Goal: Book appointment/travel/reservation

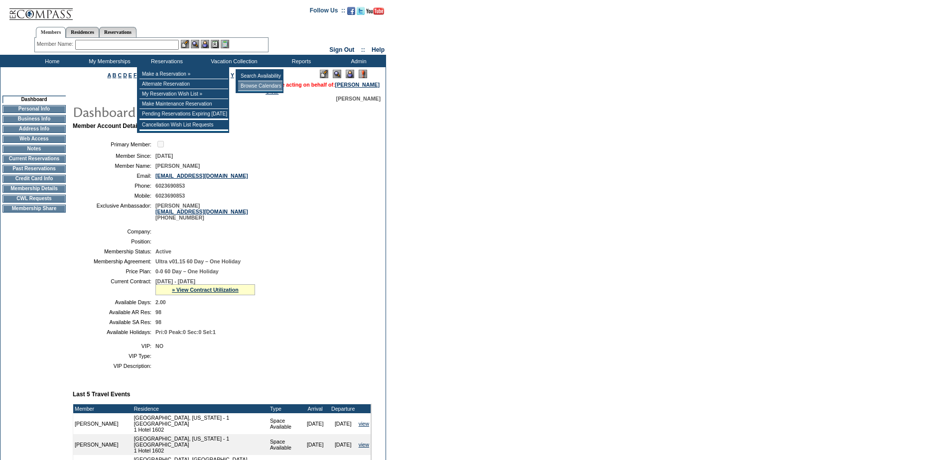
click at [274, 88] on td "Browse Calendars" at bounding box center [260, 86] width 44 height 10
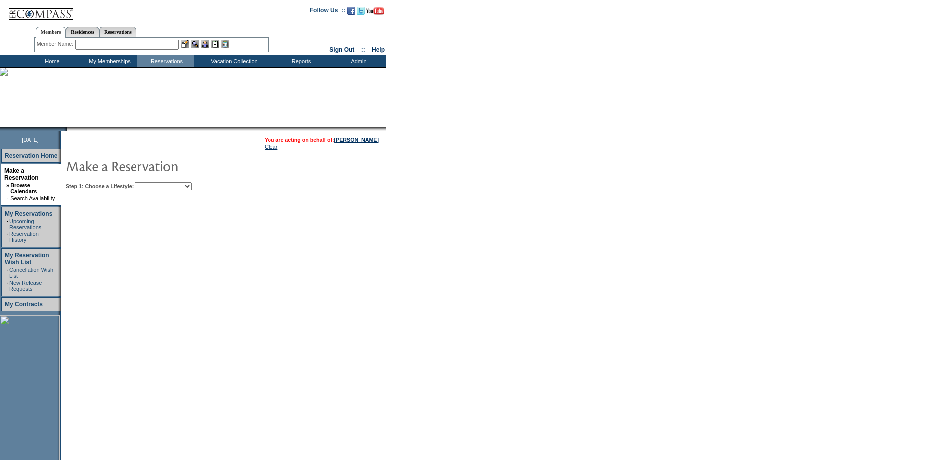
click at [187, 181] on td "Step 1: Choose a Lifestyle: Beach Leisure Metropolitan Mountain OIAL for Advent…" at bounding box center [253, 184] width 381 height 12
click at [188, 189] on select "Beach Leisure Metropolitan Mountain OIAL for Adventure OIAL for Couples OIAL fo…" at bounding box center [163, 186] width 57 height 8
select select "Beach"
click at [152, 183] on select "Beach Leisure Metropolitan Mountain OIAL for Adventure OIAL for Couples OIAL fo…" at bounding box center [163, 186] width 57 height 8
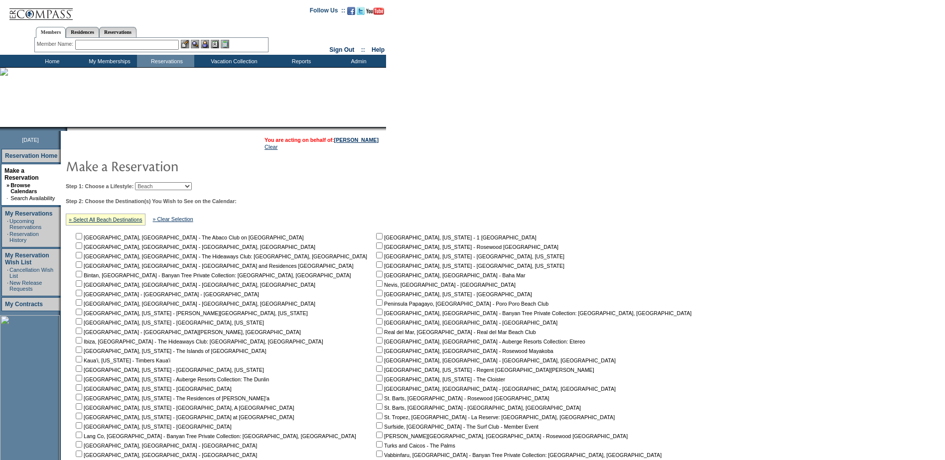
click at [374, 241] on nobr "Miami Beach, Florida - 1 Hotel South Beach" at bounding box center [455, 238] width 162 height 6
click at [376, 240] on input "checkbox" at bounding box center [379, 236] width 6 height 6
checkbox input "true"
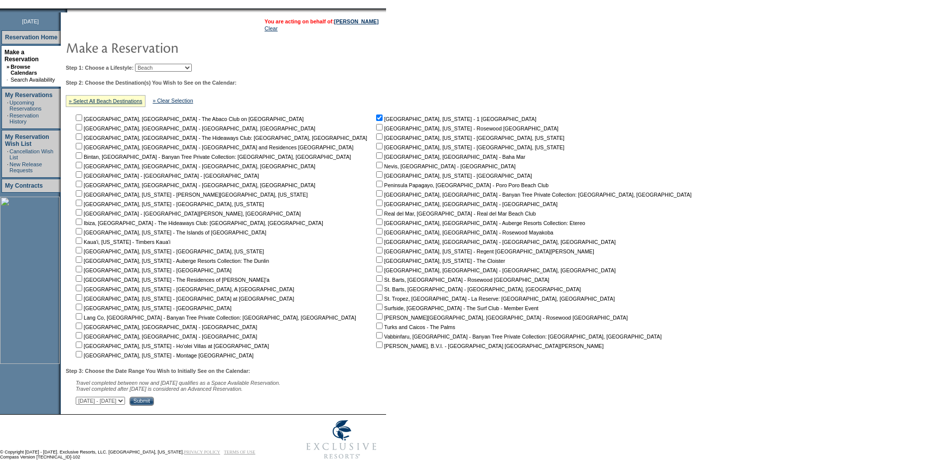
scroll to position [144, 0]
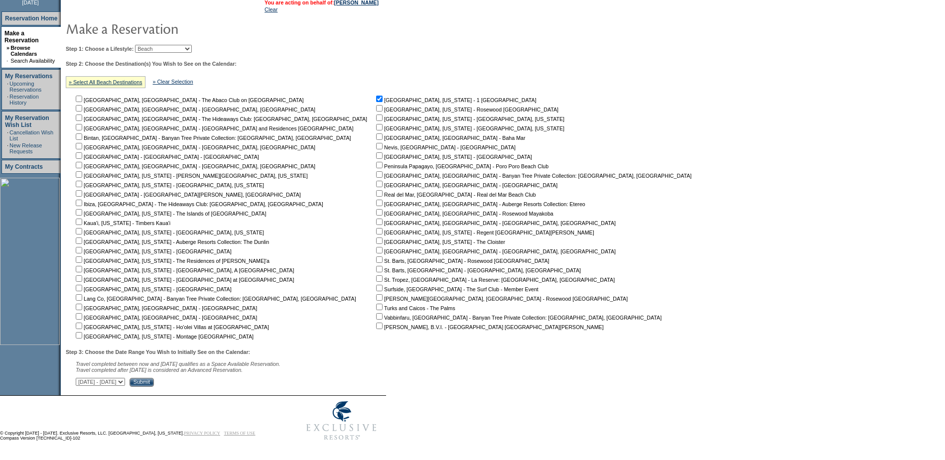
click at [154, 380] on input "Submit" at bounding box center [142, 382] width 24 height 9
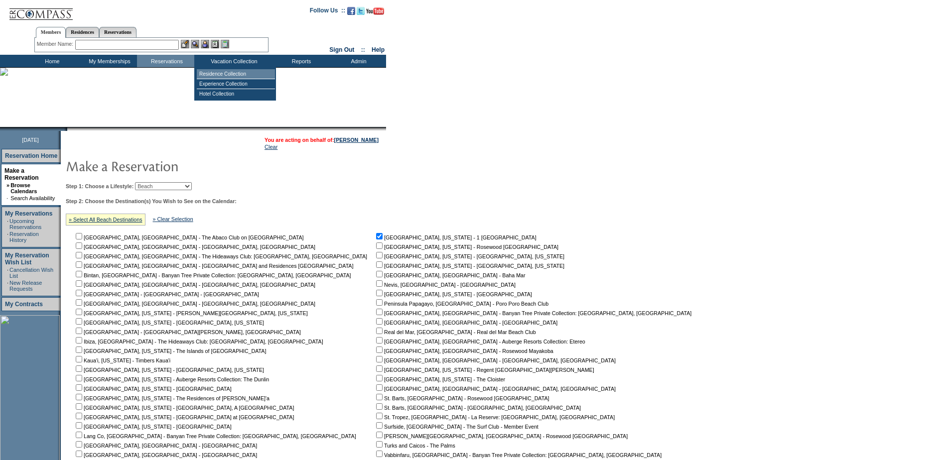
click at [227, 75] on td "Residence Collection" at bounding box center [236, 74] width 78 height 10
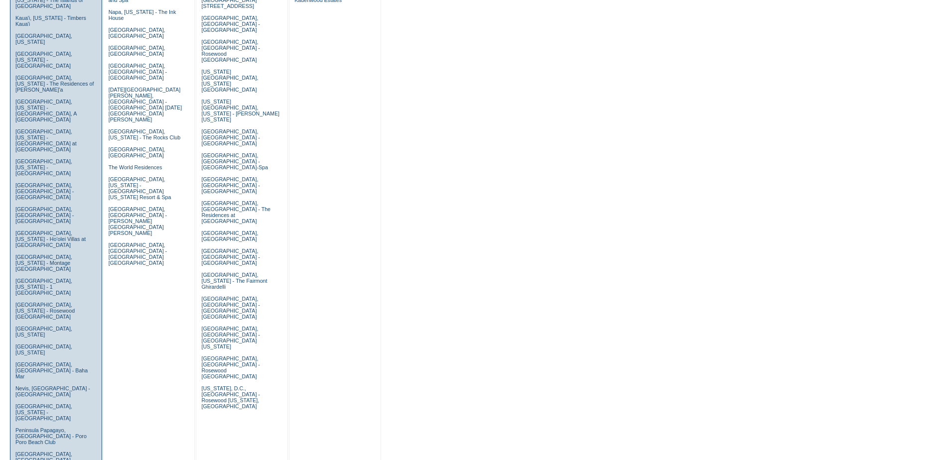
scroll to position [399, 0]
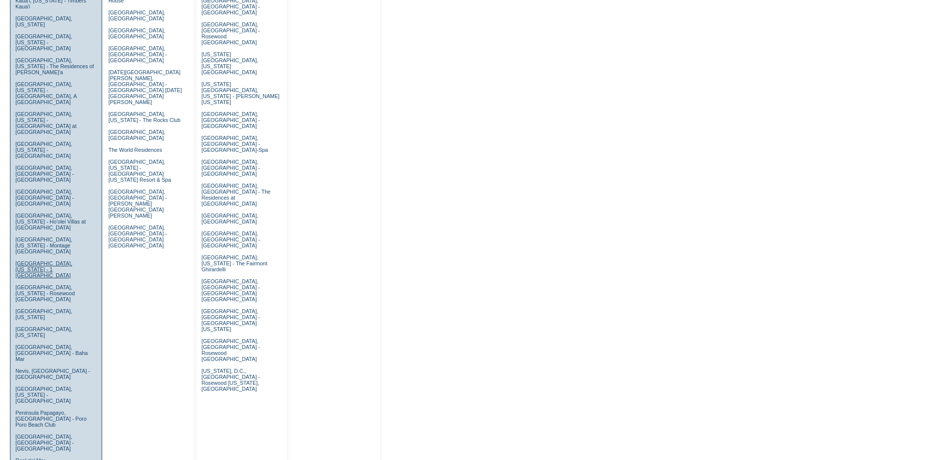
click at [52, 261] on link "Miami Beach, Florida - 1 Hotel South Beach" at bounding box center [43, 270] width 57 height 18
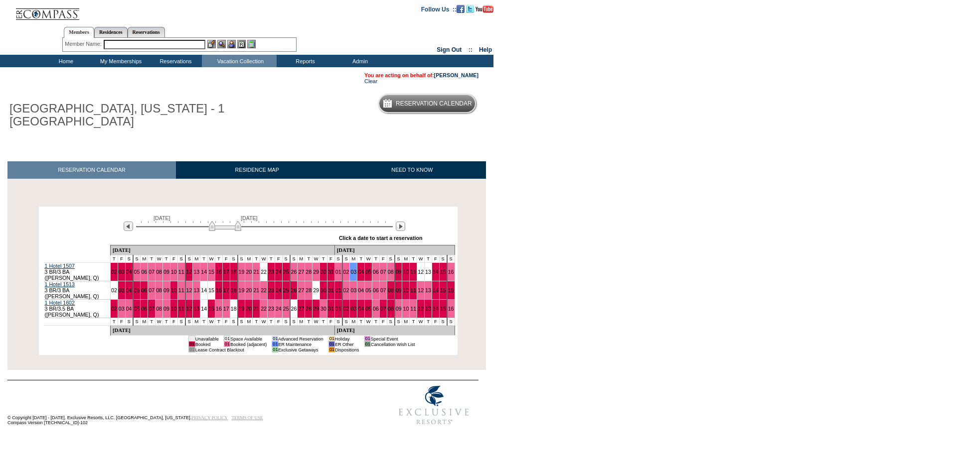
click at [217, 230] on img at bounding box center [225, 226] width 32 height 10
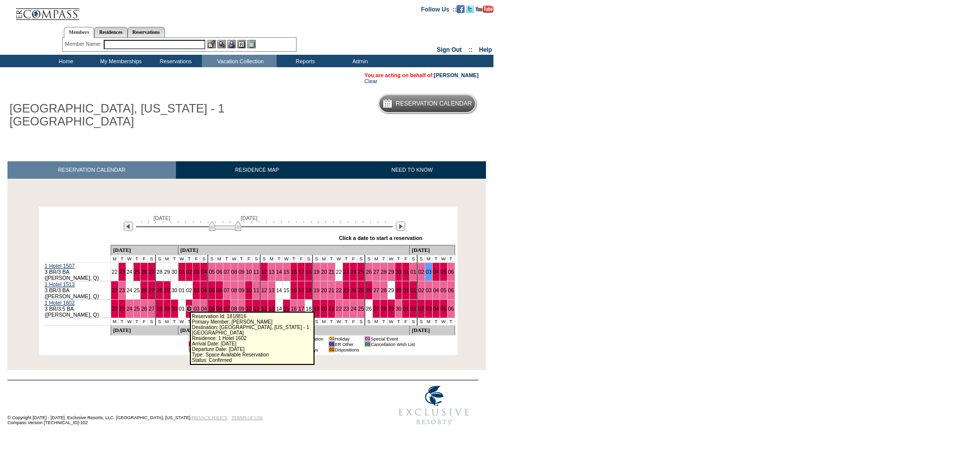
click at [186, 306] on link "02" at bounding box center [189, 309] width 6 height 6
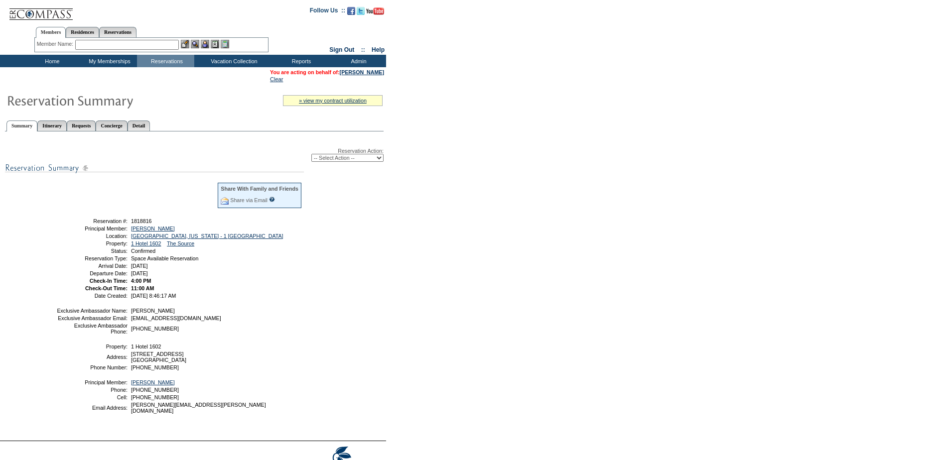
click at [326, 156] on select "-- Select Action -- Modify Reservation Dates Modify Reservation Cost Modify Occ…" at bounding box center [347, 158] width 72 height 8
select select "ChangeDates"
click at [311, 156] on select "-- Select Action -- Modify Reservation Dates Modify Reservation Cost Modify Occ…" at bounding box center [347, 158] width 72 height 8
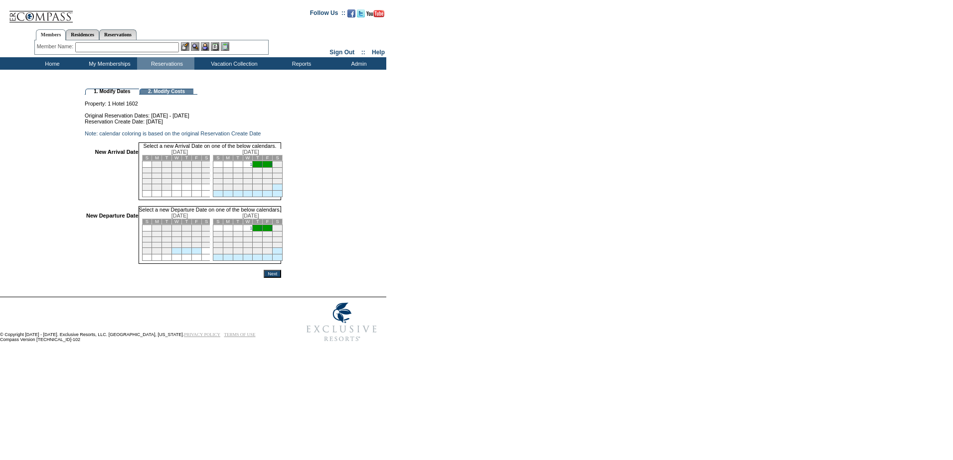
click at [253, 168] on td "1" at bounding box center [248, 164] width 10 height 6
